Goal: Task Accomplishment & Management: Complete application form

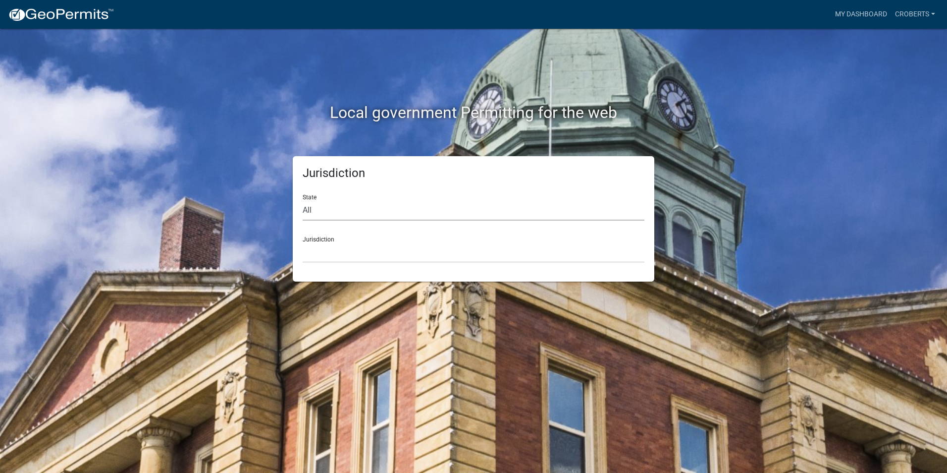
click at [344, 208] on select "All [US_STATE] [US_STATE] [US_STATE] [US_STATE] [US_STATE] [US_STATE] [US_STATE…" at bounding box center [474, 210] width 342 height 20
select select "[US_STATE]"
click at [303, 200] on select "All [US_STATE] [US_STATE] [US_STATE] [US_STATE] [US_STATE] [US_STATE] [US_STATE…" at bounding box center [474, 210] width 342 height 20
click at [328, 257] on select "[GEOGRAPHIC_DATA], [US_STATE][PERSON_NAME][GEOGRAPHIC_DATA], [US_STATE][PERSON_…" at bounding box center [474, 252] width 342 height 20
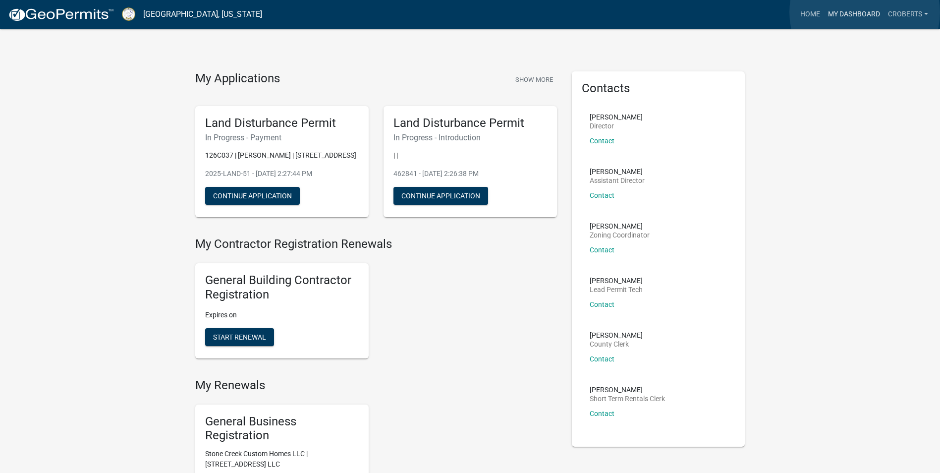
click at [864, 12] on link "My Dashboard" at bounding box center [854, 14] width 60 height 19
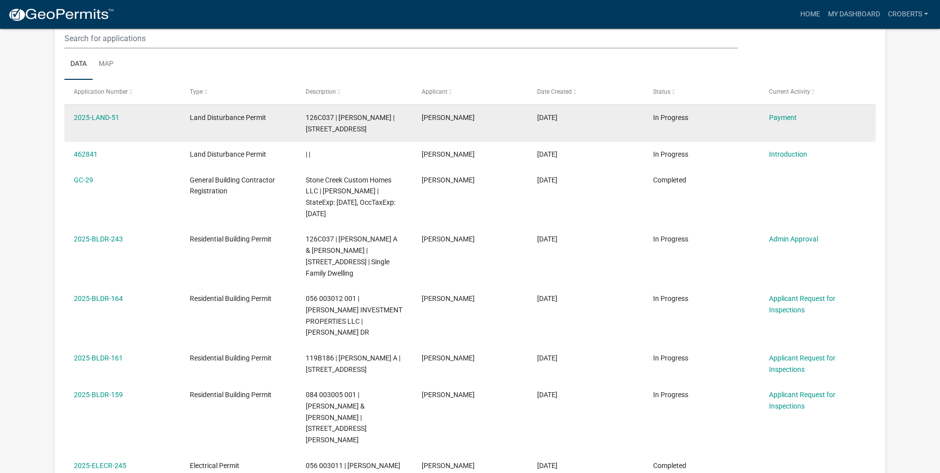
scroll to position [124, 0]
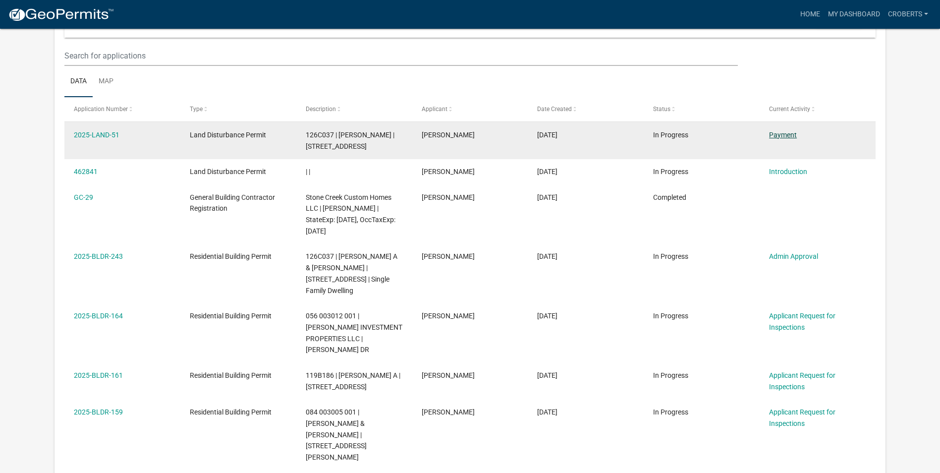
click at [784, 134] on link "Payment" at bounding box center [783, 135] width 28 height 8
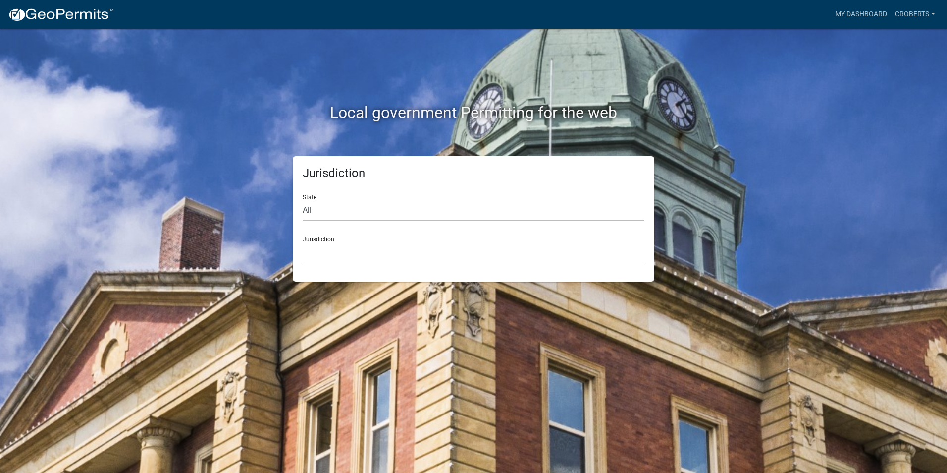
click at [306, 210] on select "All [US_STATE] [US_STATE] [US_STATE] [US_STATE] [US_STATE] [US_STATE] [US_STATE…" at bounding box center [474, 210] width 342 height 20
select select "[US_STATE]"
click at [303, 200] on select "All [US_STATE] [US_STATE] [US_STATE] [US_STATE] [US_STATE] [US_STATE] [US_STATE…" at bounding box center [474, 210] width 342 height 20
drag, startPoint x: 306, startPoint y: 221, endPoint x: 314, endPoint y: 257, distance: 36.5
click at [314, 257] on select "[GEOGRAPHIC_DATA], [US_STATE][PERSON_NAME][GEOGRAPHIC_DATA], [US_STATE][PERSON_…" at bounding box center [474, 252] width 342 height 20
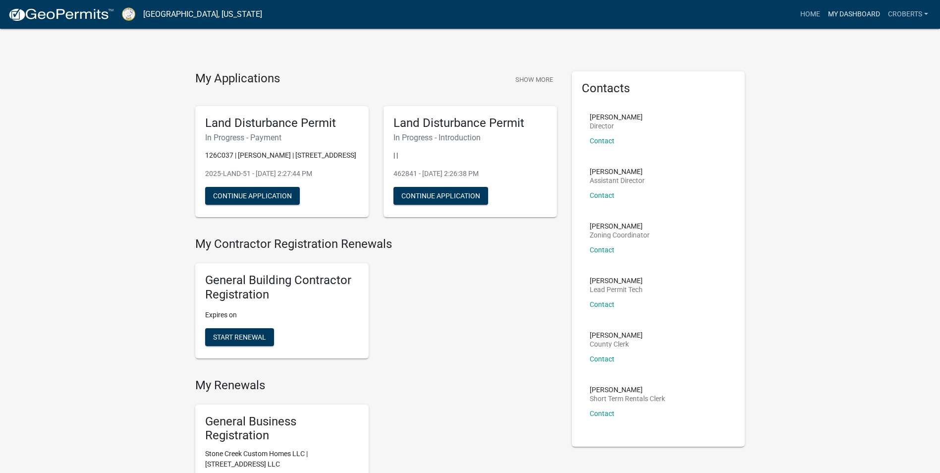
click at [833, 14] on link "My Dashboard" at bounding box center [854, 14] width 60 height 19
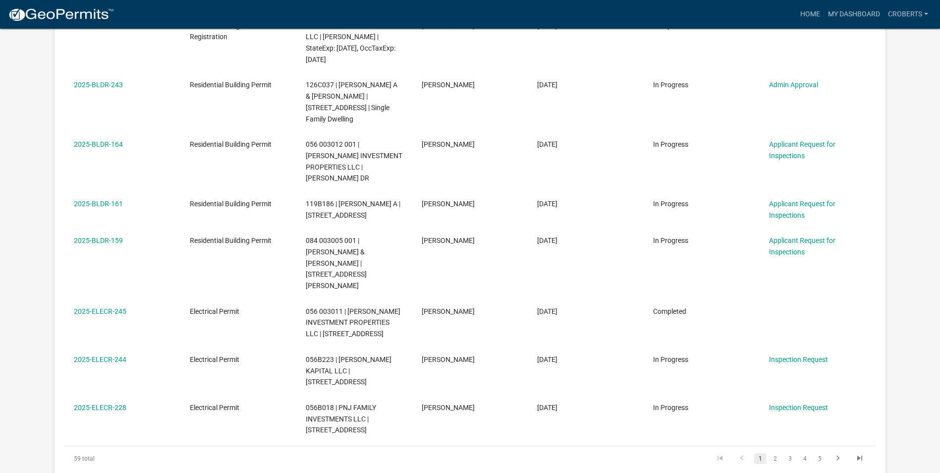
scroll to position [298, 0]
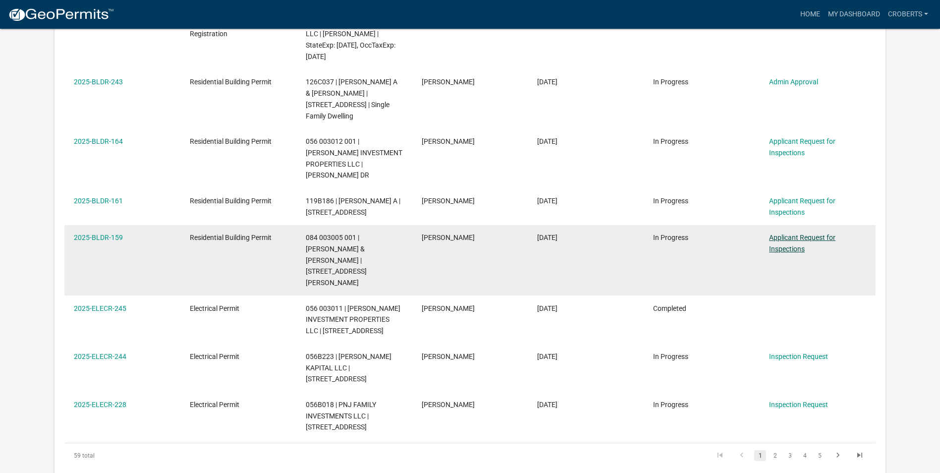
click at [787, 233] on link "Applicant Request for Inspections" at bounding box center [802, 242] width 66 height 19
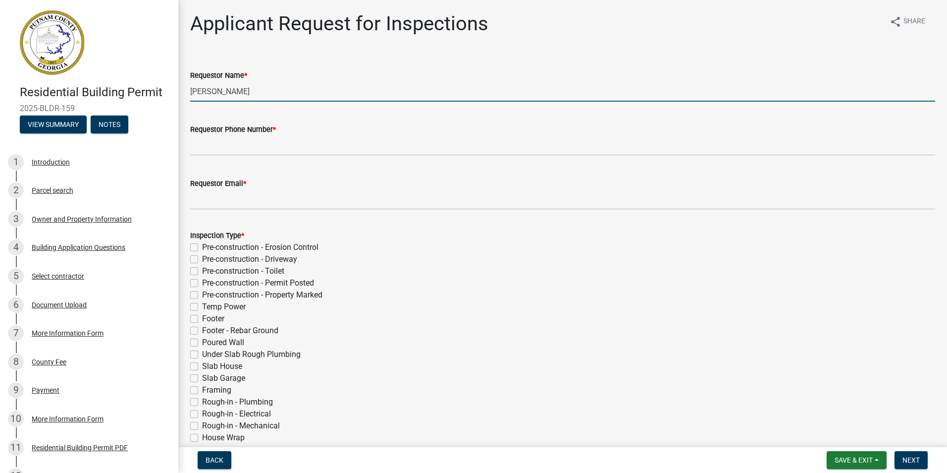
click at [241, 90] on input "Michele Rivera" at bounding box center [562, 91] width 745 height 20
type input "M"
type input "Marvin Roberts"
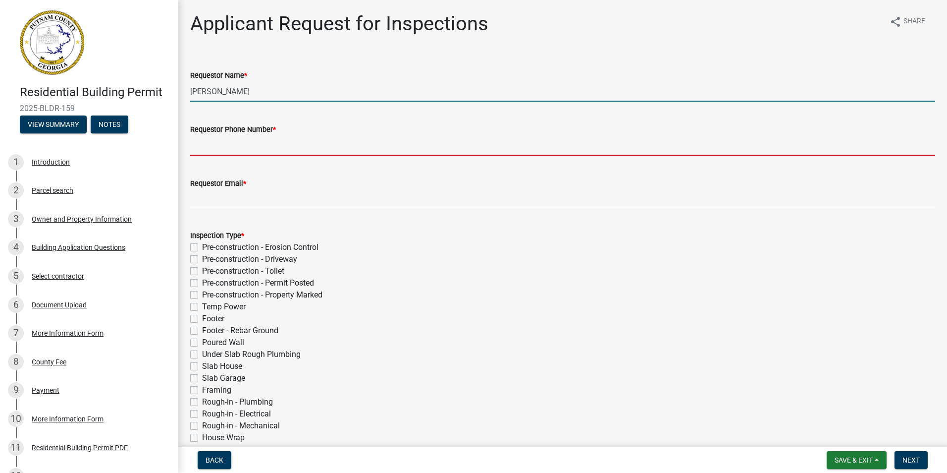
click at [223, 138] on input "Requestor Phone Number *" at bounding box center [562, 145] width 745 height 20
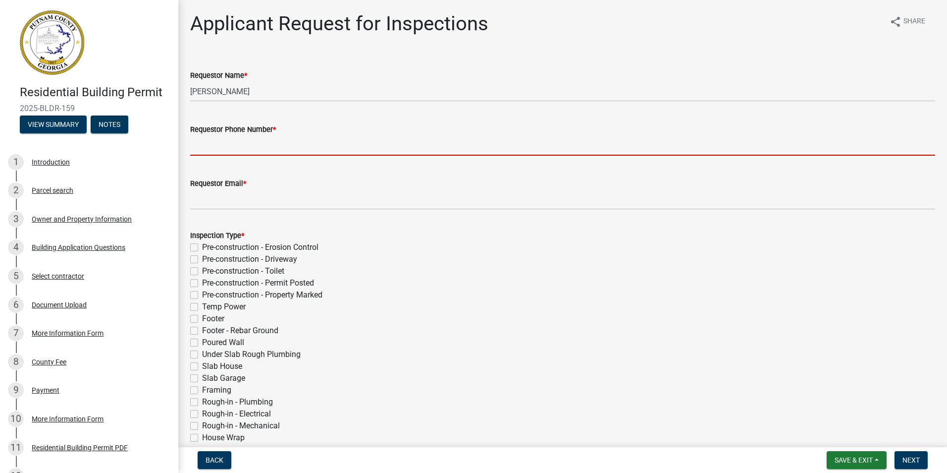
type input "7064730170"
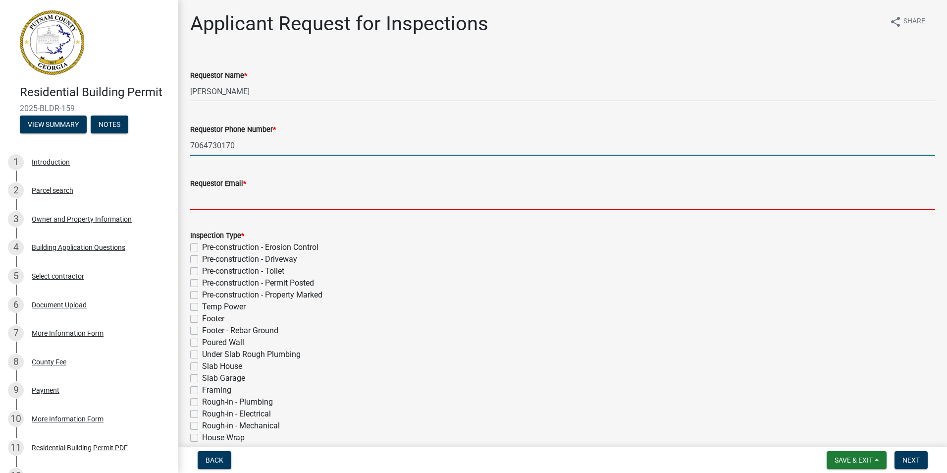
type input "chip.stonecreek@gmail.com"
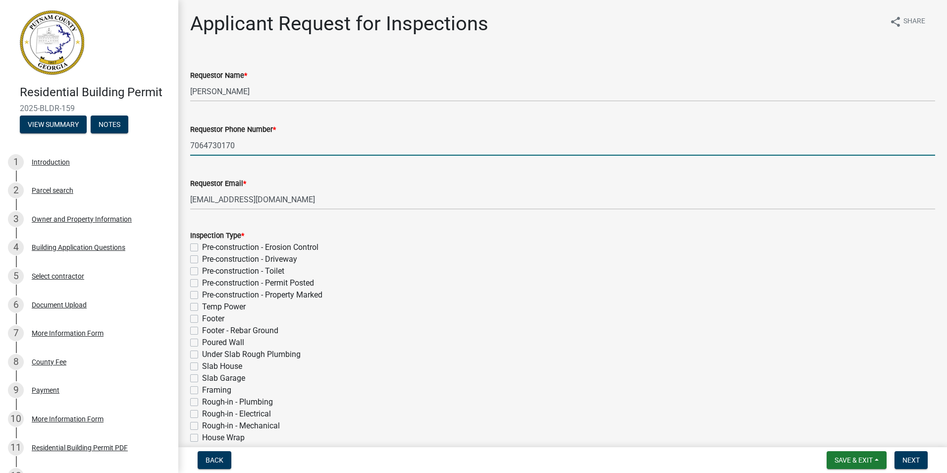
type input "07/15/2025"
select select "8"
select select "2025"
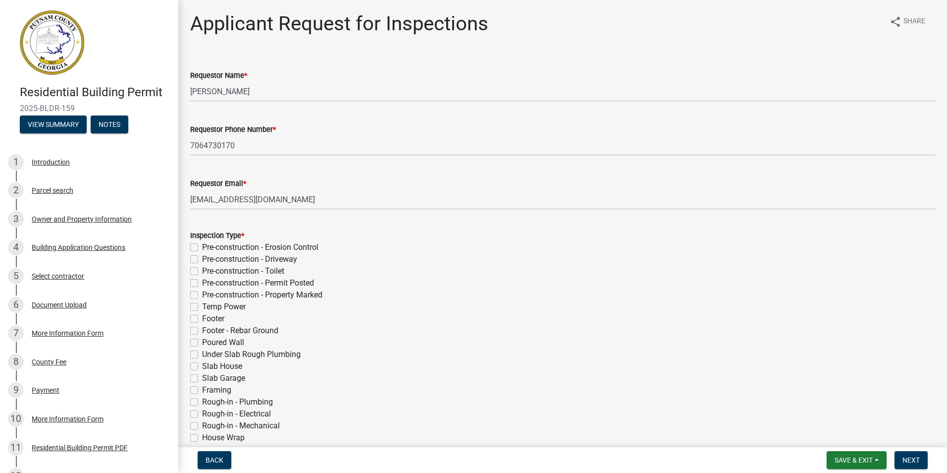
scroll to position [314, 0]
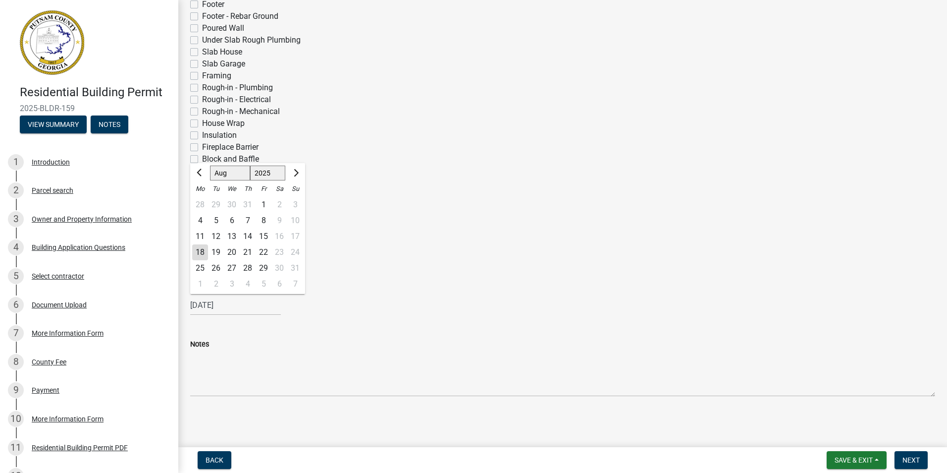
click at [201, 250] on div "18" at bounding box center [200, 252] width 16 height 16
type input "08/18/2025"
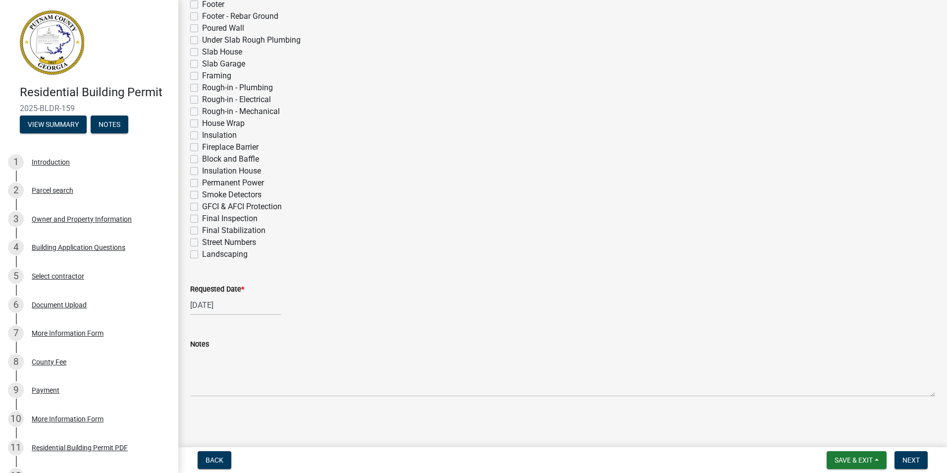
click at [202, 76] on label "Framing" at bounding box center [216, 76] width 29 height 12
click at [202, 76] on input "Framing" at bounding box center [205, 73] width 6 height 6
checkbox input "true"
checkbox input "false"
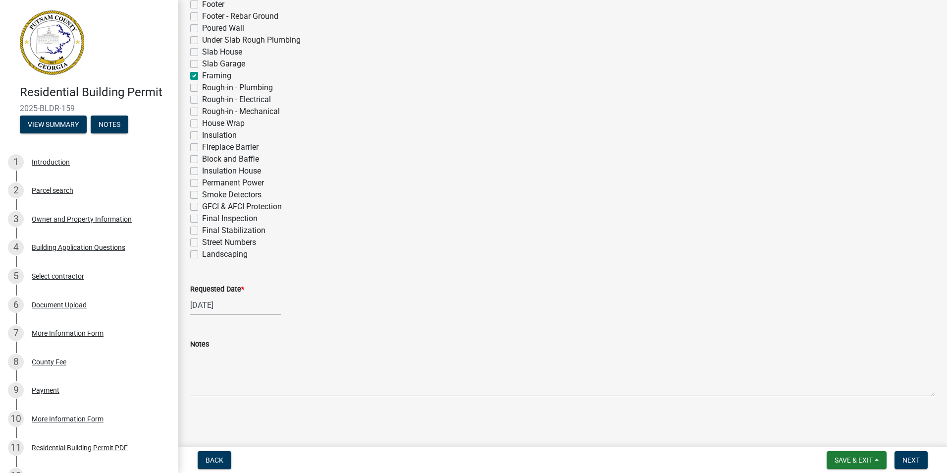
checkbox input "false"
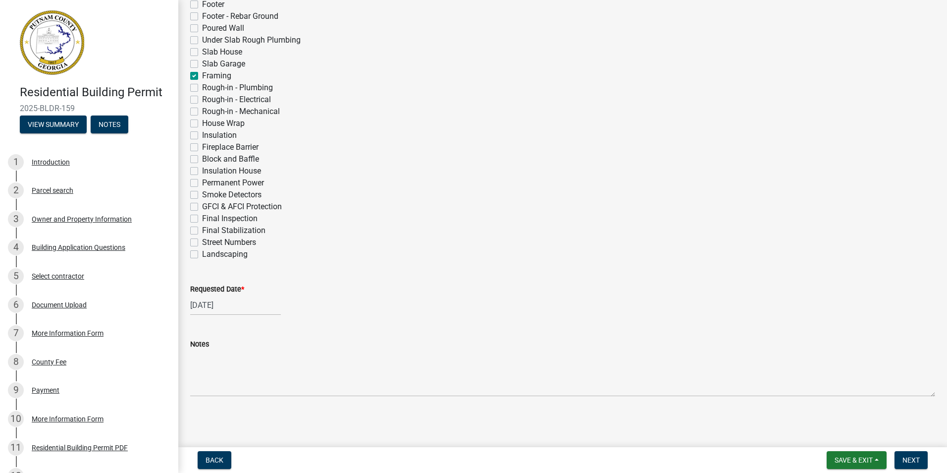
checkbox input "false"
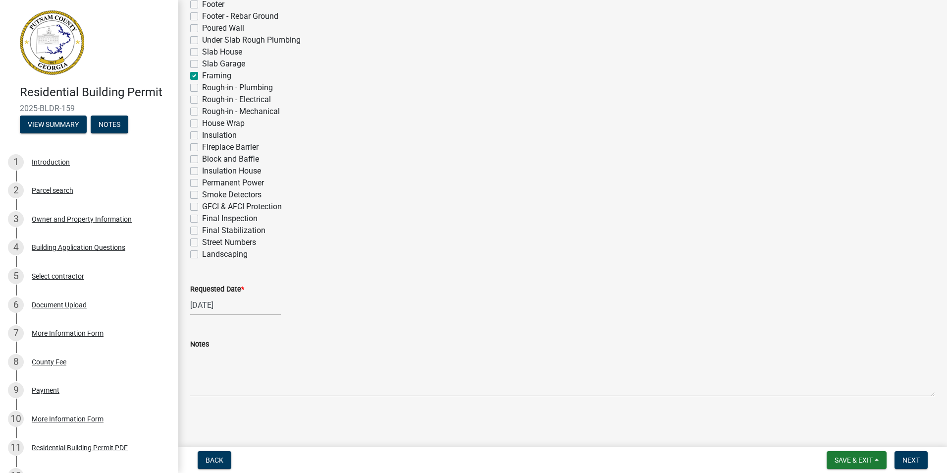
checkbox input "true"
checkbox input "false"
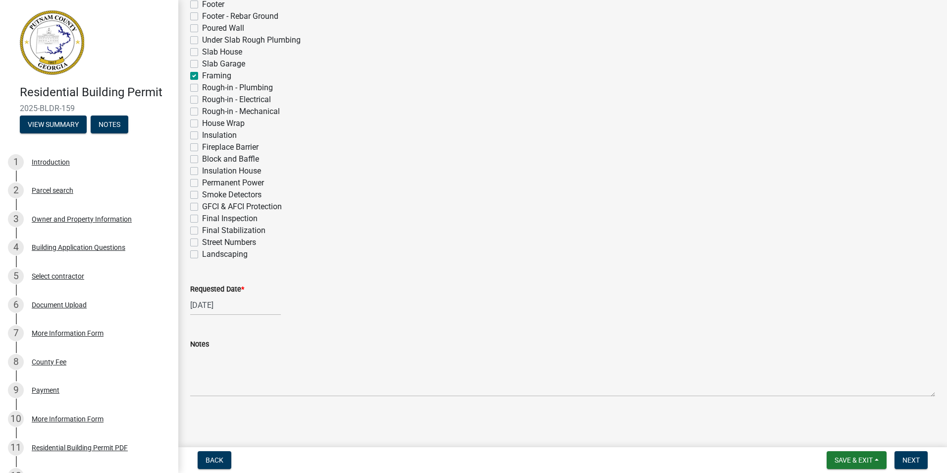
checkbox input "false"
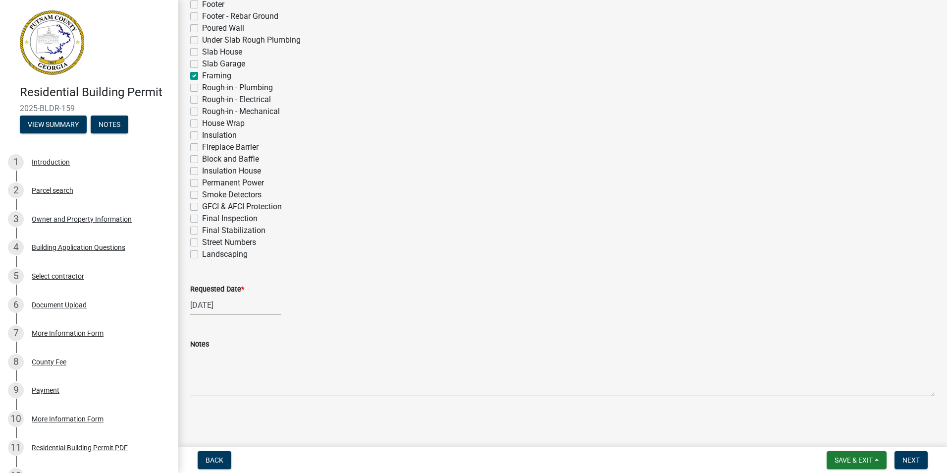
checkbox input "false"
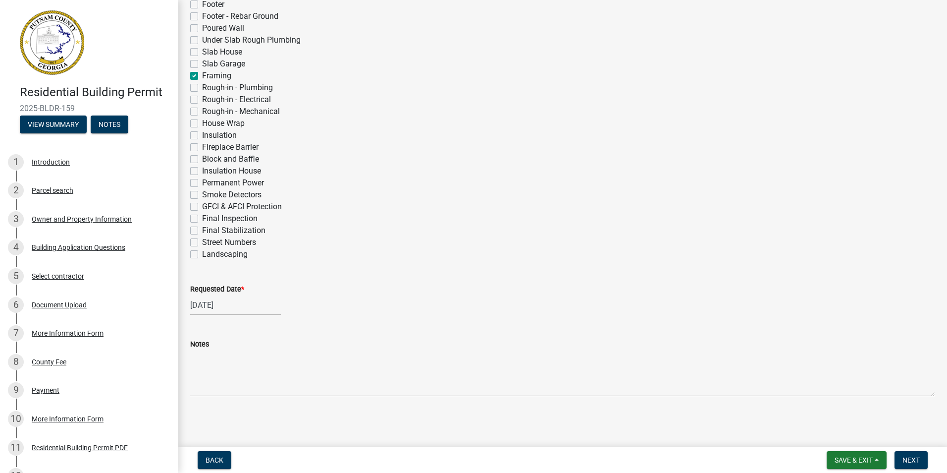
checkbox input "false"
click at [202, 101] on label "Rough-in - Electrical" at bounding box center [236, 100] width 69 height 12
click at [202, 100] on input "Rough-in - Electrical" at bounding box center [205, 97] width 6 height 6
checkbox input "true"
checkbox input "false"
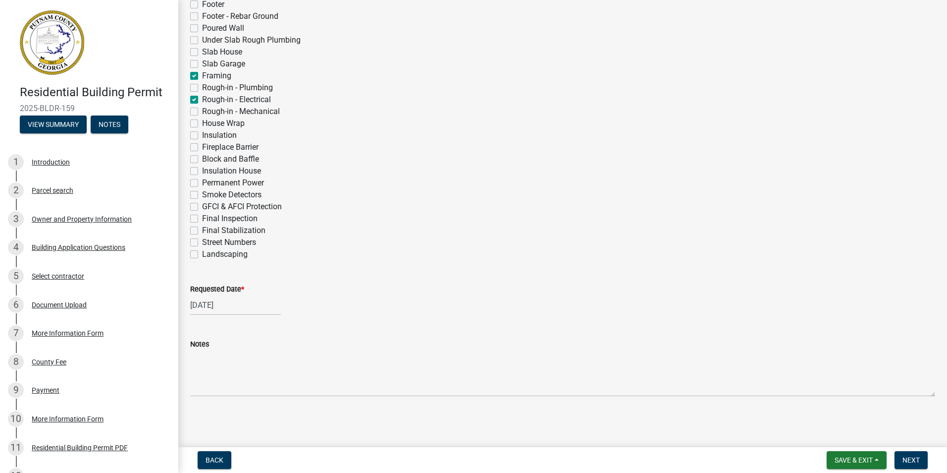
checkbox input "false"
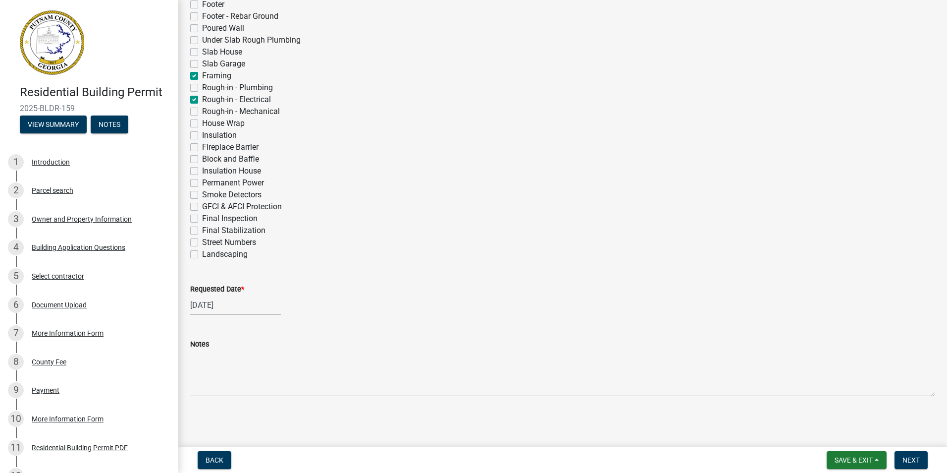
checkbox input "false"
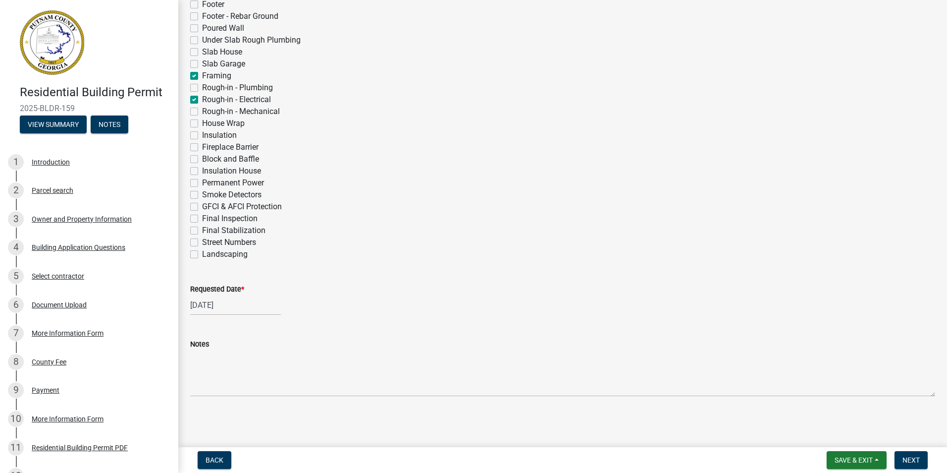
checkbox input "false"
checkbox input "true"
checkbox input "false"
checkbox input "true"
checkbox input "false"
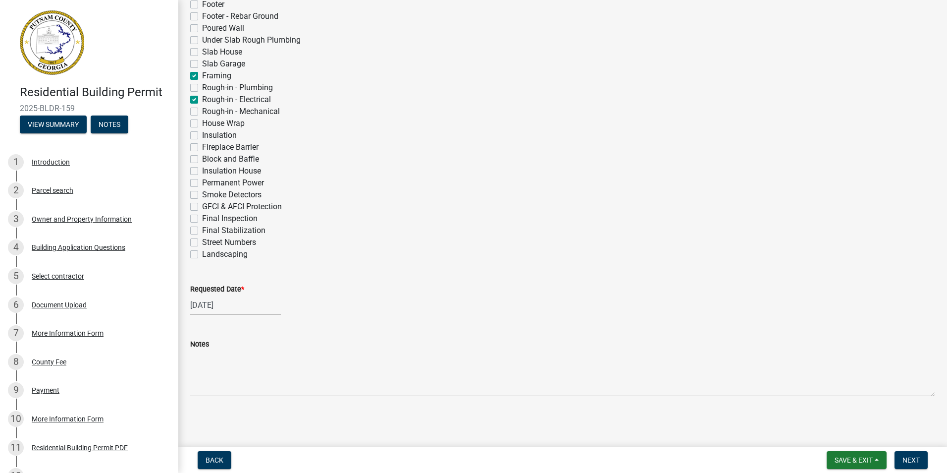
checkbox input "false"
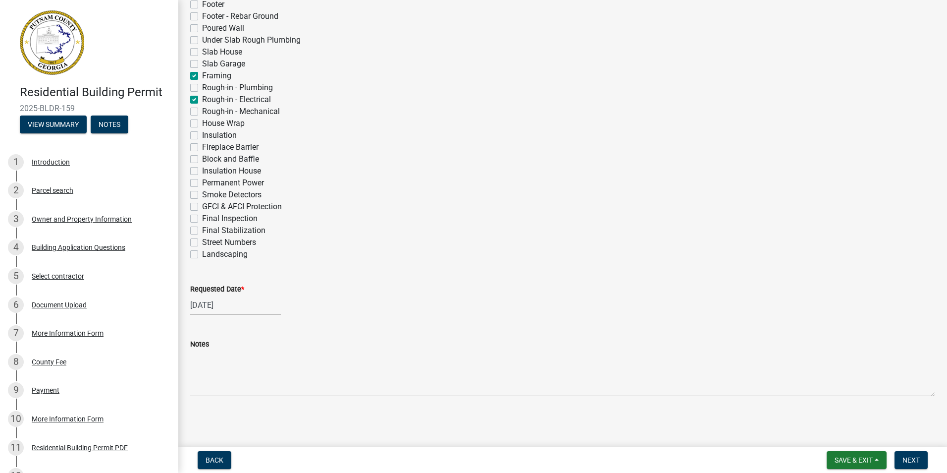
checkbox input "false"
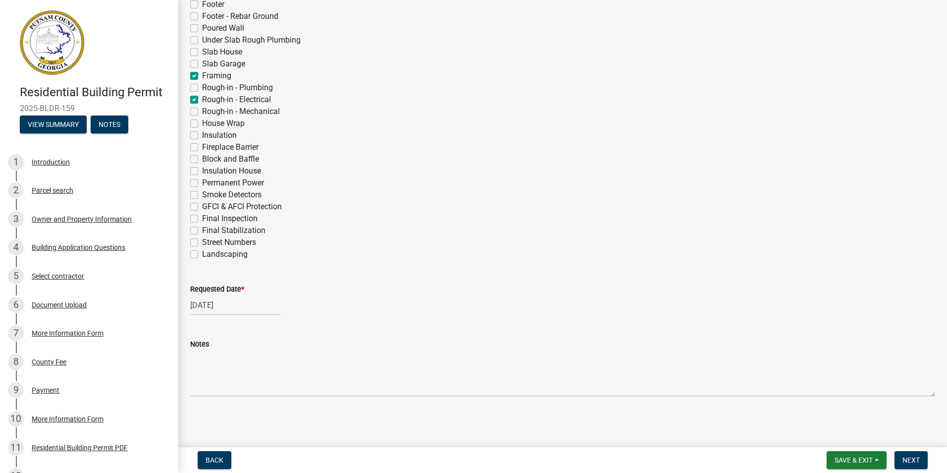
checkbox input "false"
click at [202, 121] on label "House Wrap" at bounding box center [223, 123] width 43 height 12
click at [202, 121] on input "House Wrap" at bounding box center [205, 120] width 6 height 6
checkbox input "true"
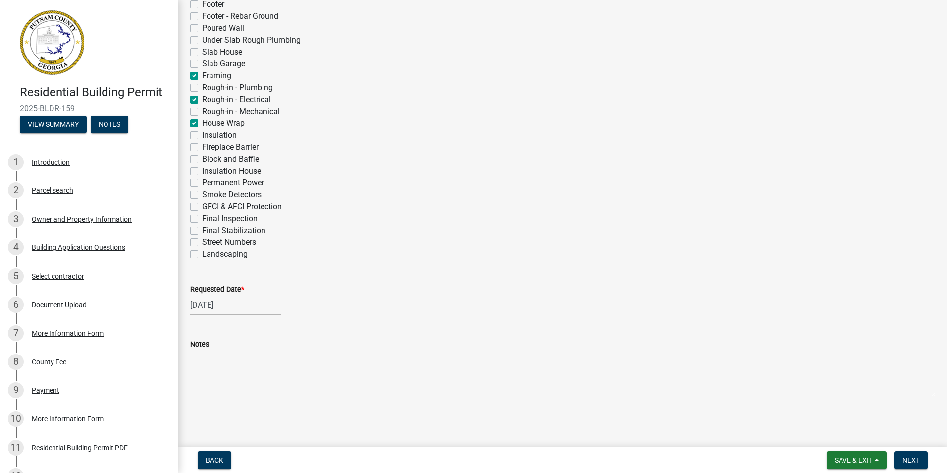
checkbox input "false"
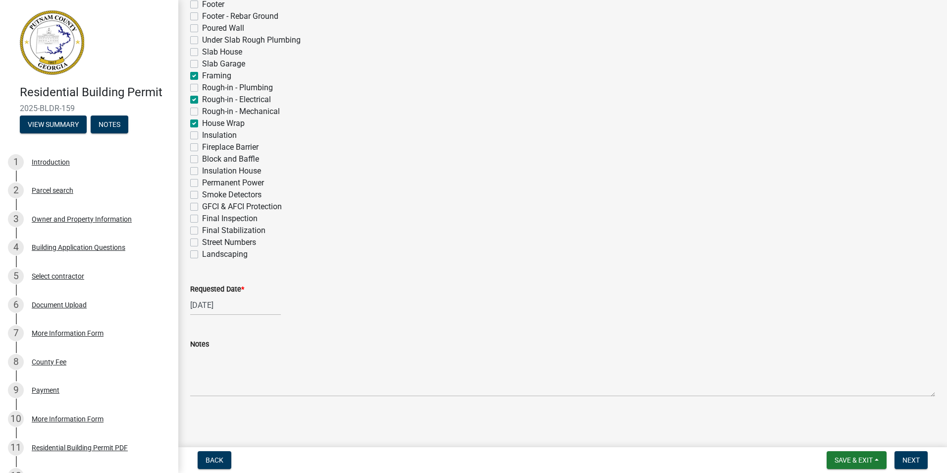
checkbox input "false"
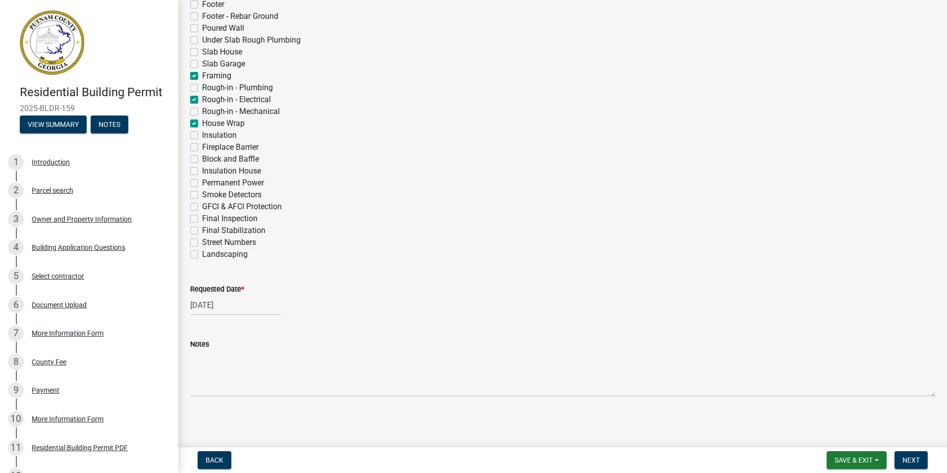
checkbox input "false"
checkbox input "true"
checkbox input "false"
checkbox input "true"
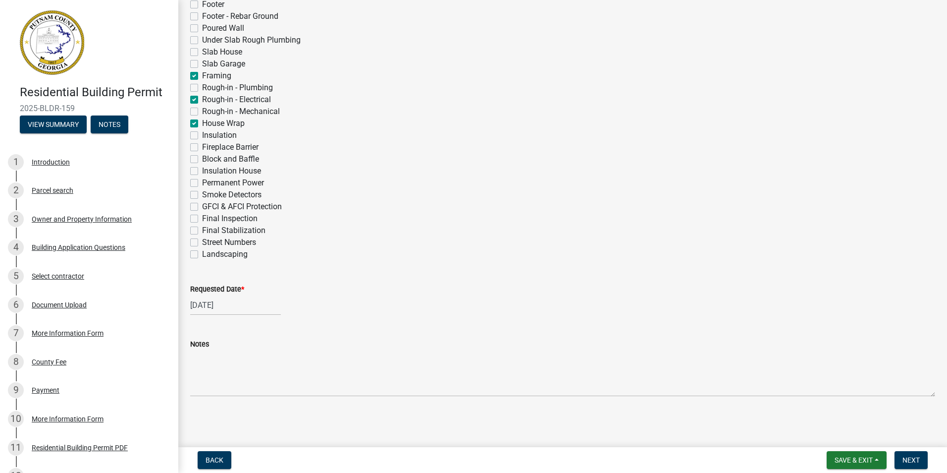
checkbox input "false"
checkbox input "true"
checkbox input "false"
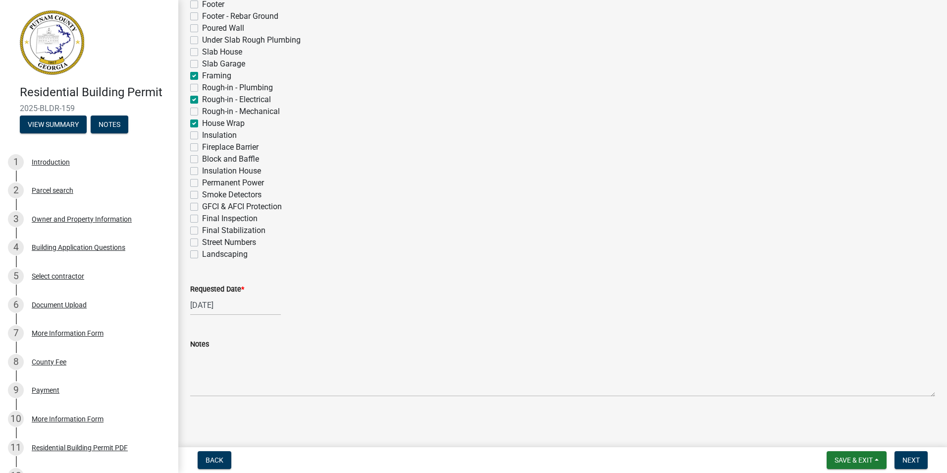
checkbox input "false"
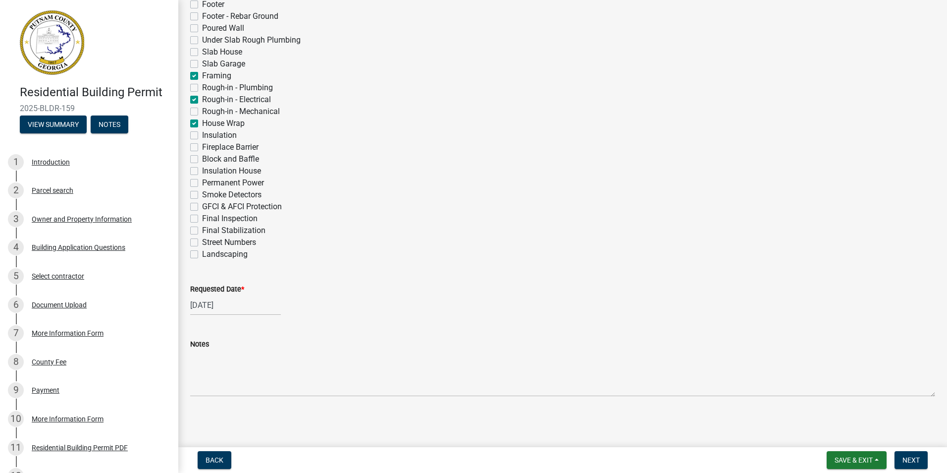
checkbox input "false"
click at [202, 134] on label "Insulation" at bounding box center [219, 135] width 35 height 12
click at [202, 134] on input "Insulation" at bounding box center [205, 132] width 6 height 6
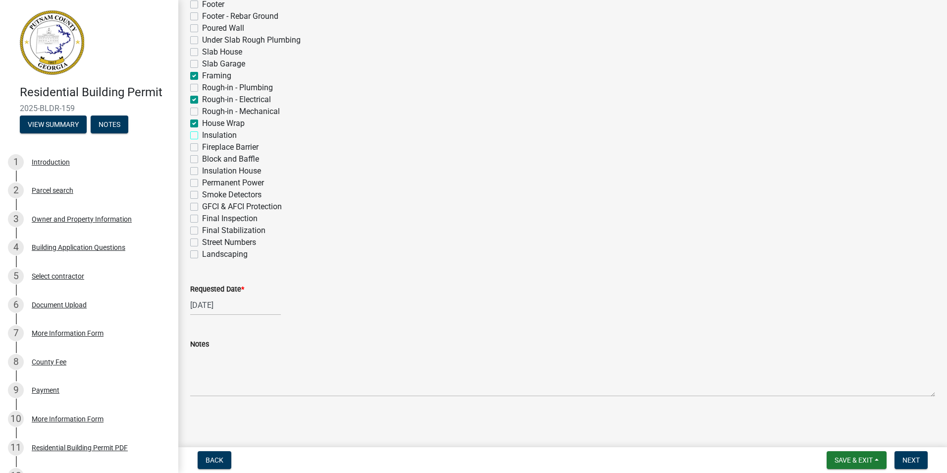
checkbox input "true"
checkbox input "false"
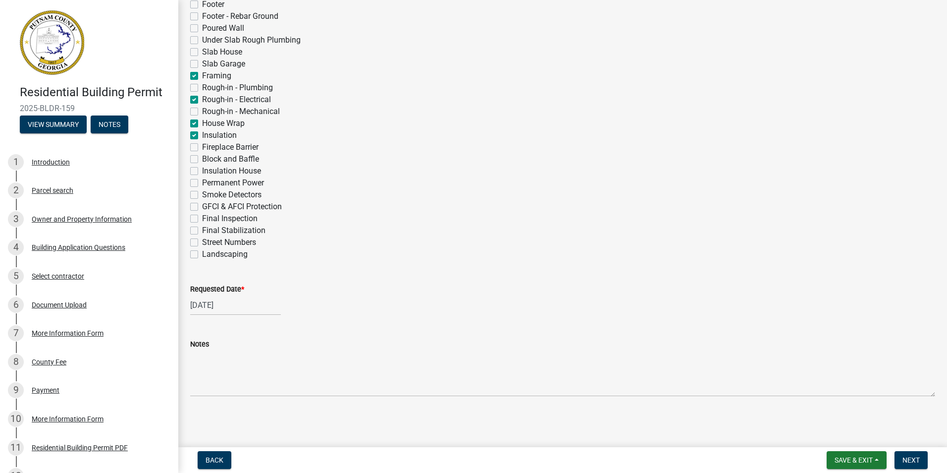
checkbox input "false"
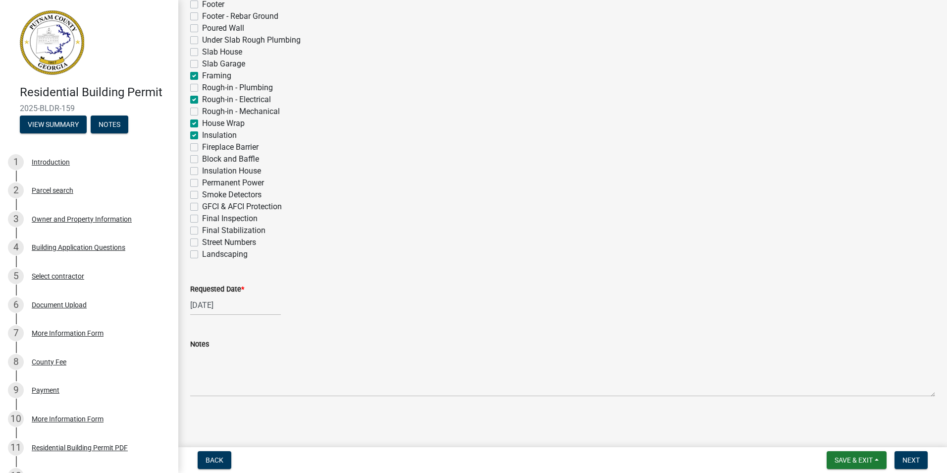
checkbox input "false"
checkbox input "true"
checkbox input "false"
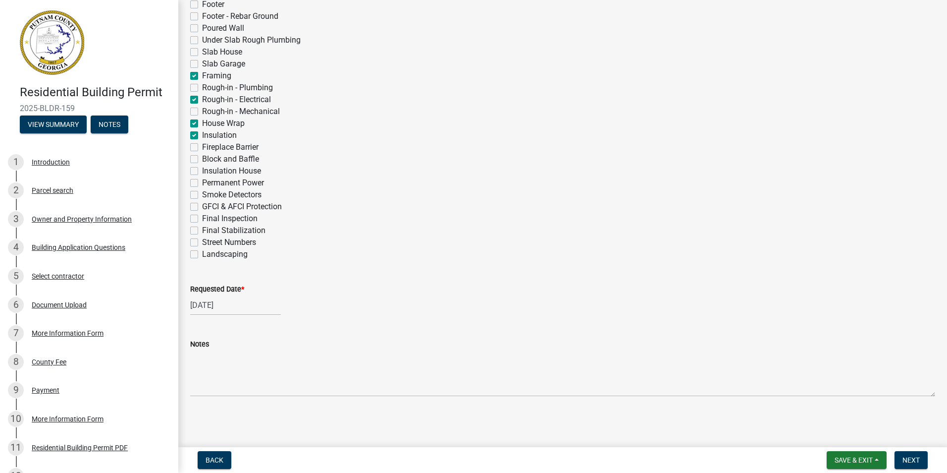
checkbox input "true"
checkbox input "false"
checkbox input "true"
checkbox input "false"
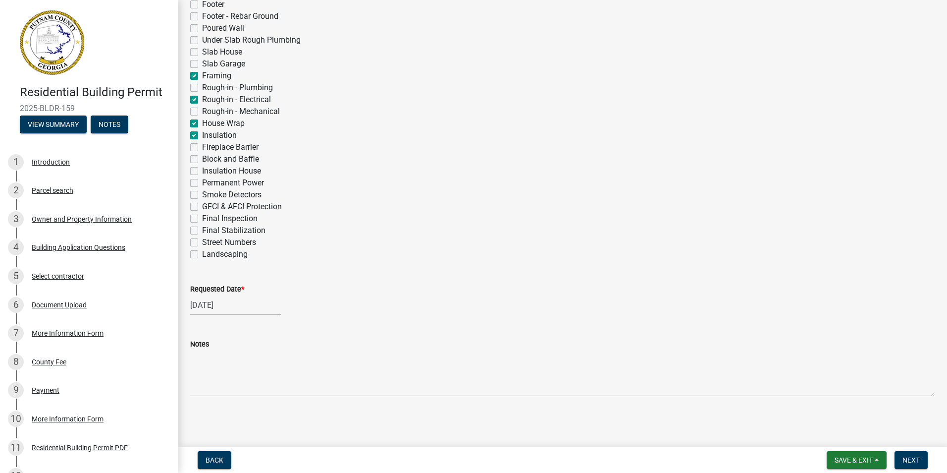
checkbox input "false"
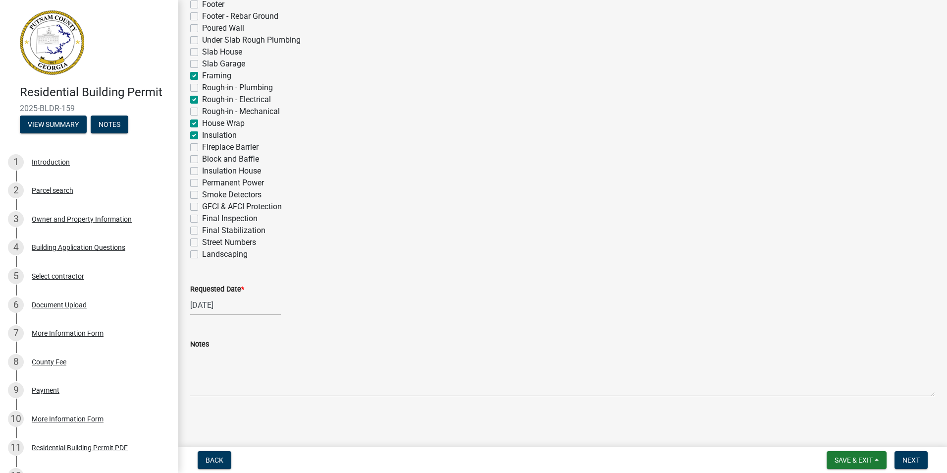
checkbox input "false"
click at [908, 459] on span "Next" at bounding box center [910, 460] width 17 height 8
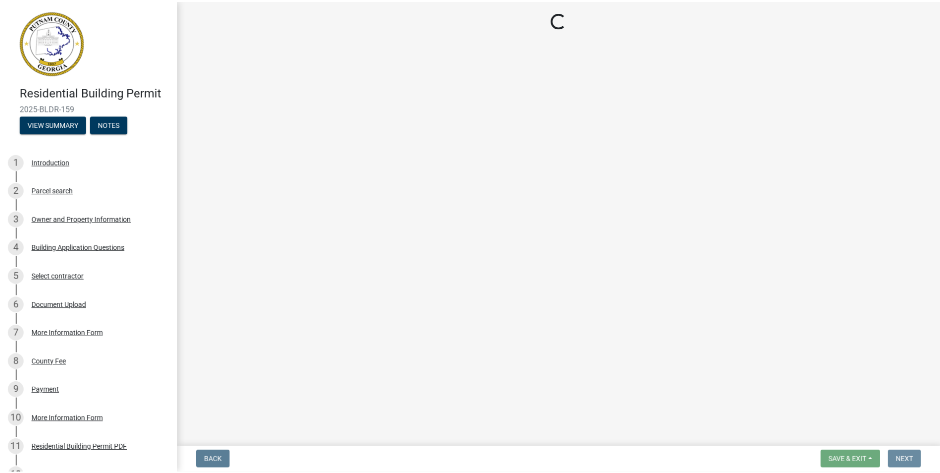
scroll to position [0, 0]
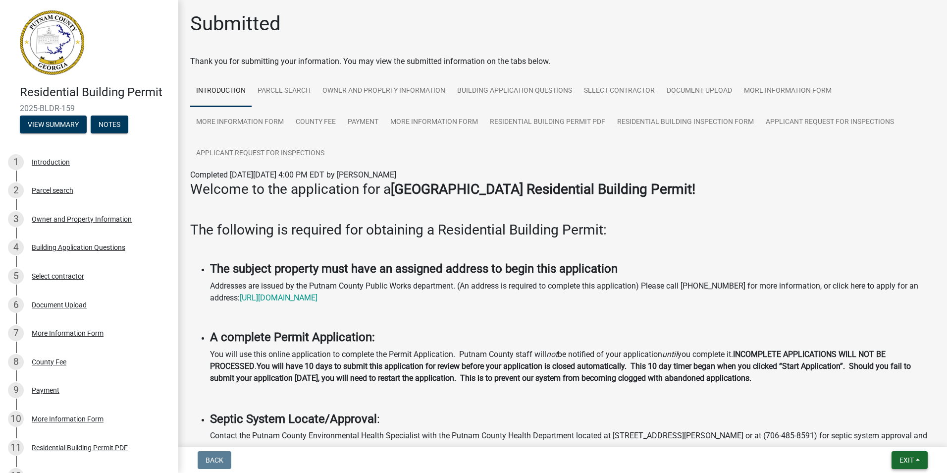
click at [905, 460] on span "Exit" at bounding box center [906, 460] width 14 height 8
click at [886, 432] on button "Save & Exit" at bounding box center [887, 434] width 79 height 24
